Goal: Transaction & Acquisition: Book appointment/travel/reservation

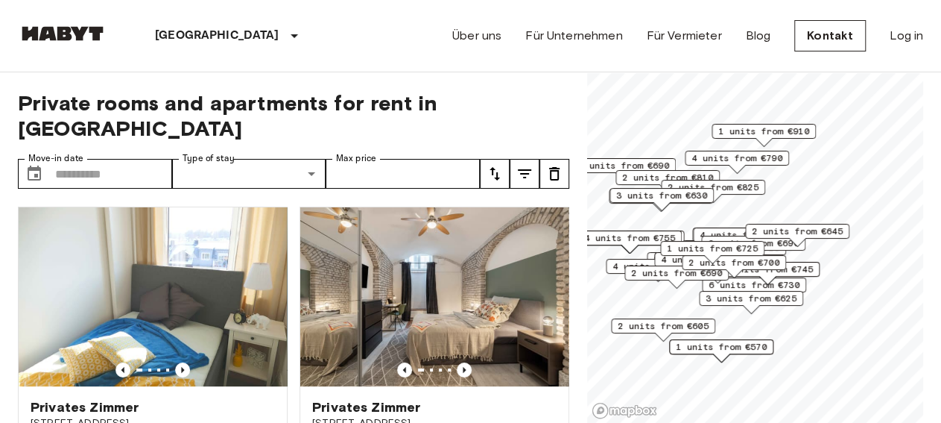
click at [732, 143] on div "1 units from €910" at bounding box center [764, 135] width 104 height 23
click at [674, 329] on span "2 units from €605" at bounding box center [663, 325] width 91 height 13
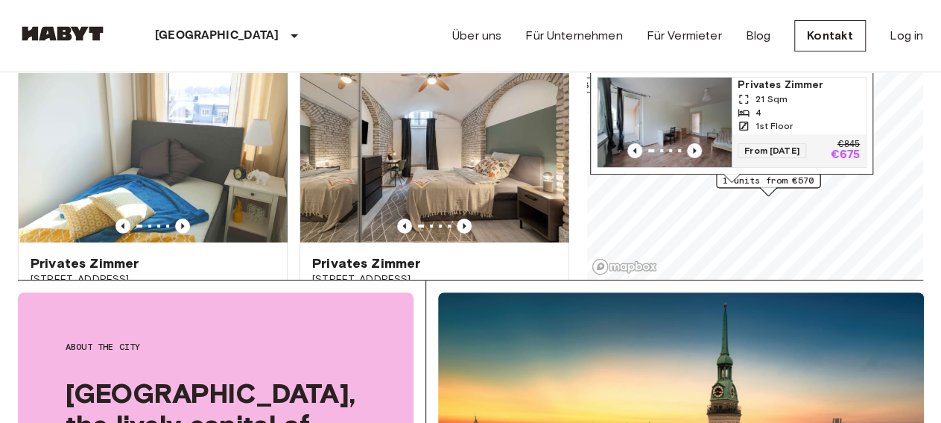
scroll to position [155, 0]
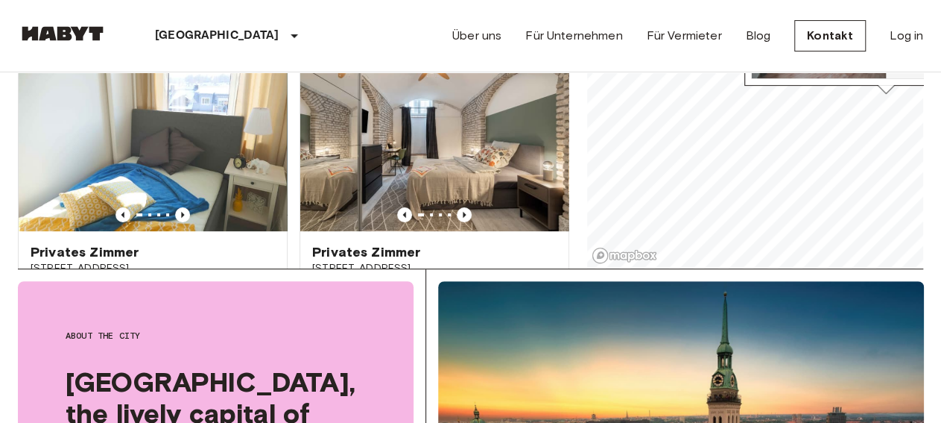
drag, startPoint x: 722, startPoint y: 109, endPoint x: 889, endPoint y: 92, distance: 167.7
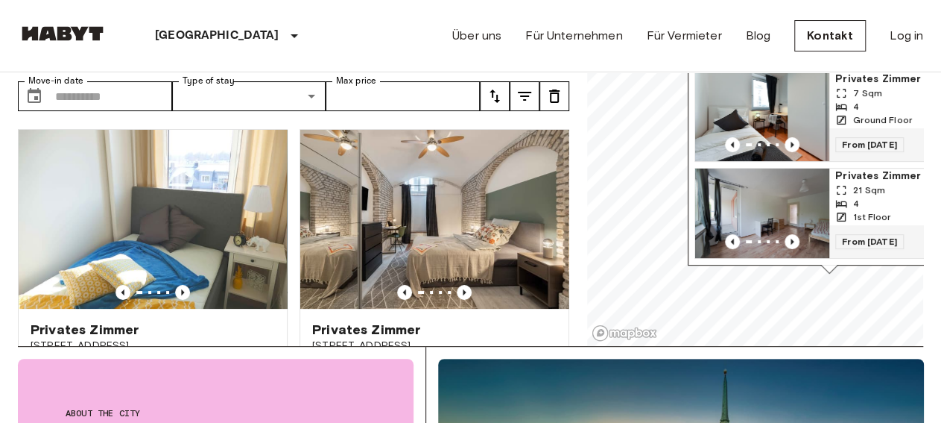
scroll to position [0, 0]
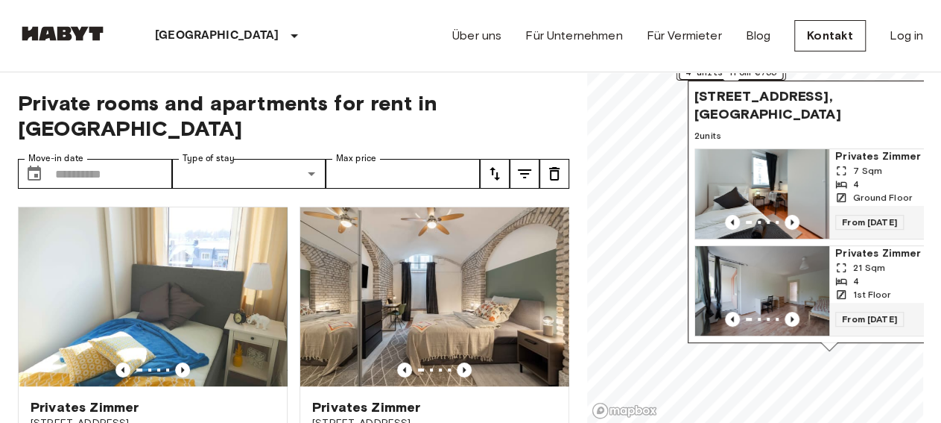
click at [774, 165] on img "Map marker" at bounding box center [762, 193] width 134 height 89
click at [775, 149] on img "Map marker" at bounding box center [762, 193] width 134 height 89
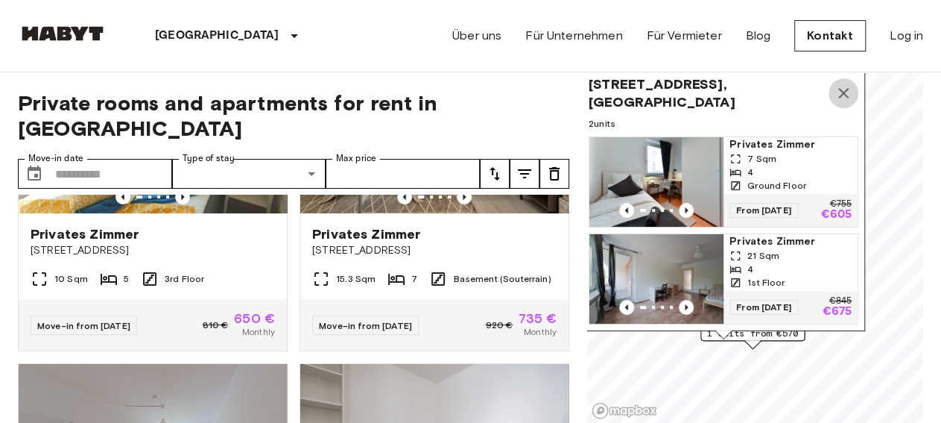
click at [849, 84] on icon "Map marker" at bounding box center [844, 93] width 18 height 18
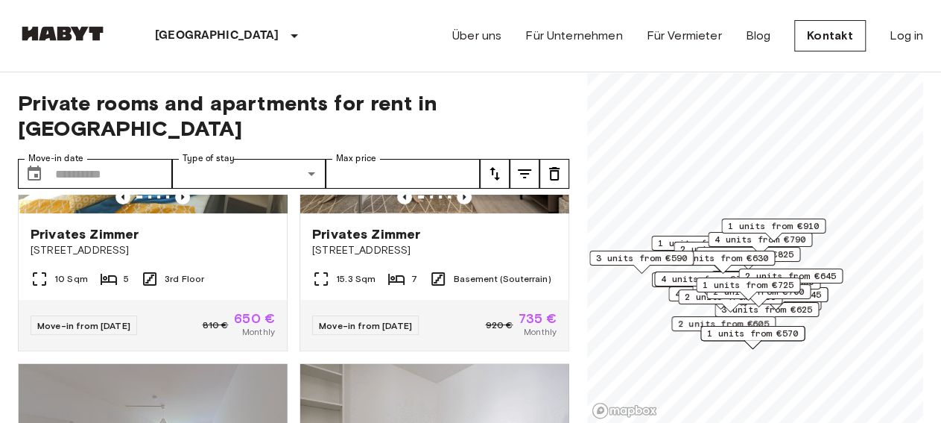
click at [797, 319] on div "3 units from €625" at bounding box center [767, 313] width 104 height 23
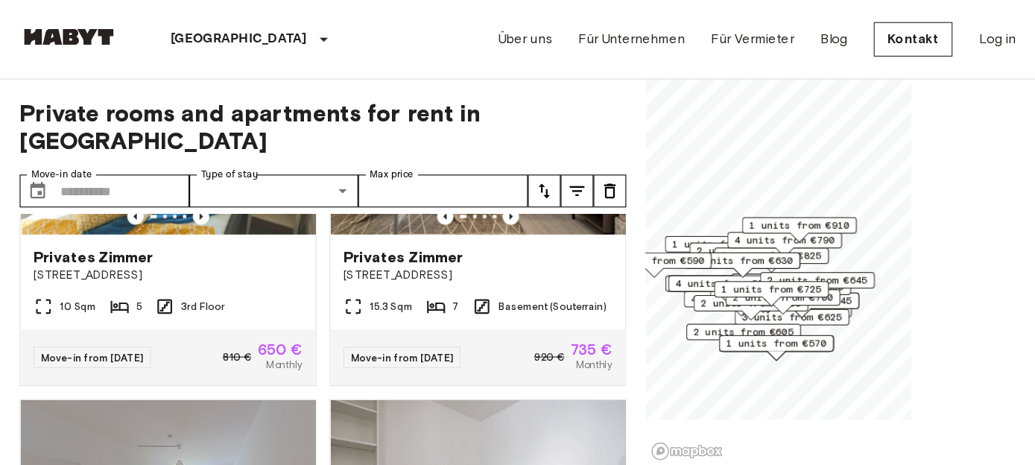
scroll to position [173, 0]
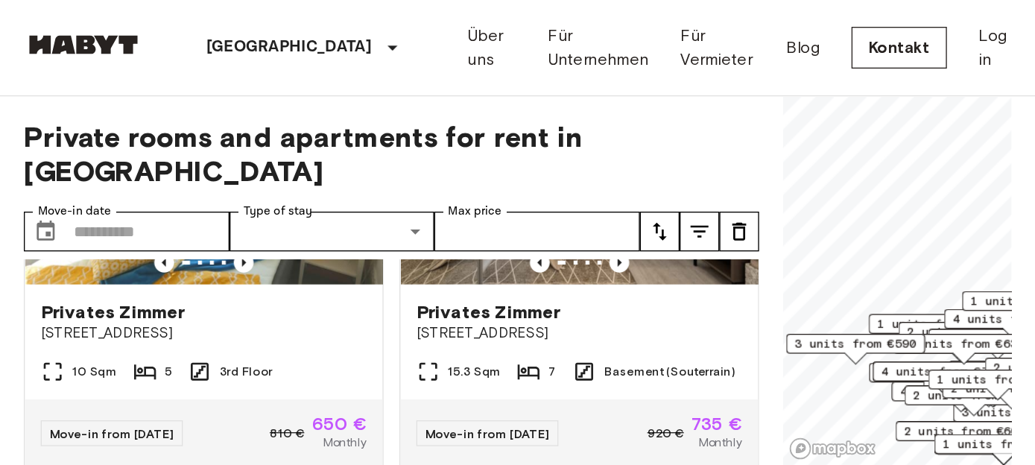
scroll to position [173, 0]
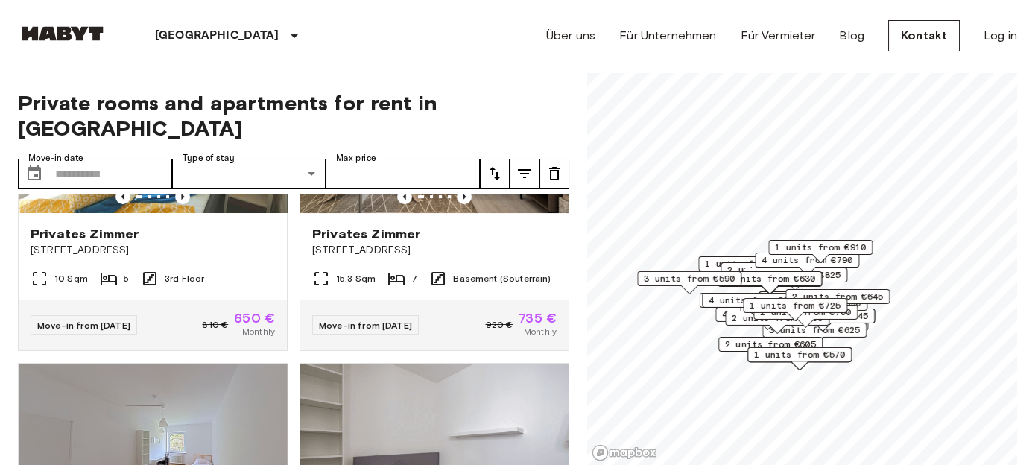
click at [791, 337] on span "3 units from €625" at bounding box center [814, 329] width 91 height 13
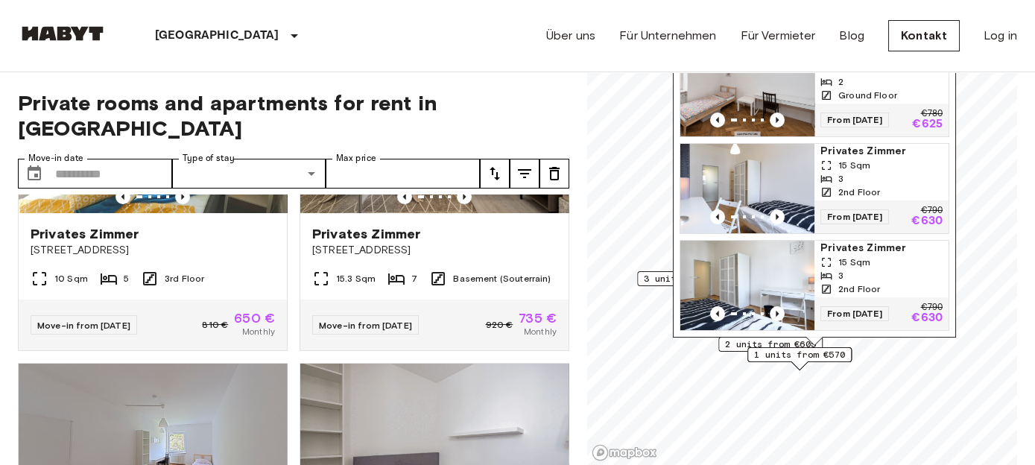
click at [765, 180] on img "Map marker" at bounding box center [747, 188] width 134 height 89
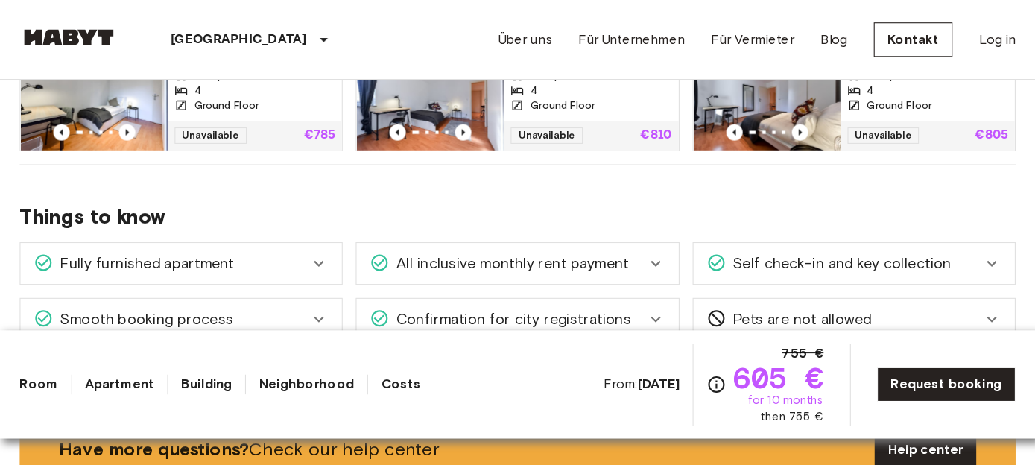
scroll to position [853, 0]
